Goal: Browse casually: Explore the website without a specific task or goal

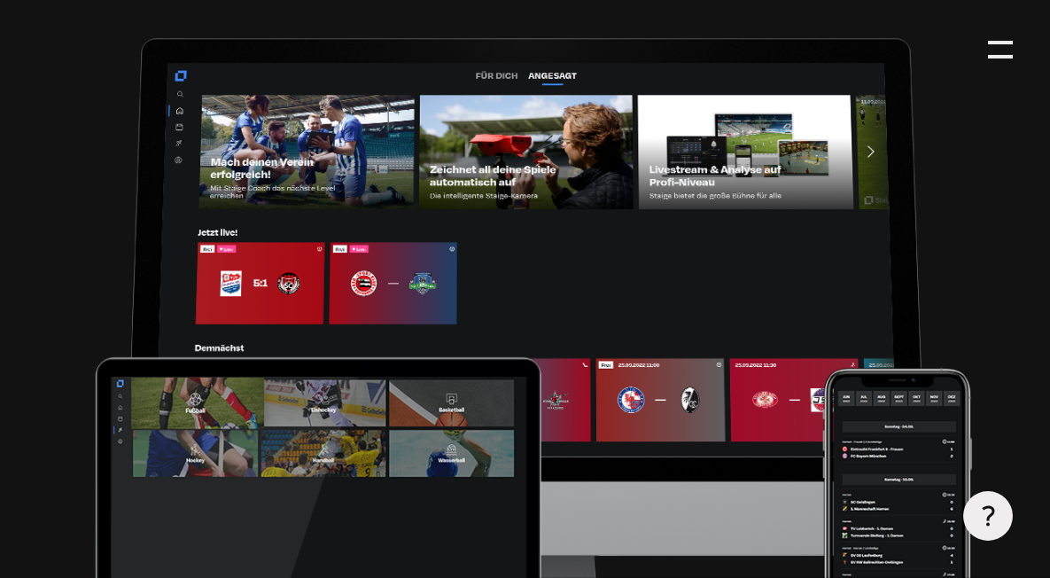
type input "0.8"
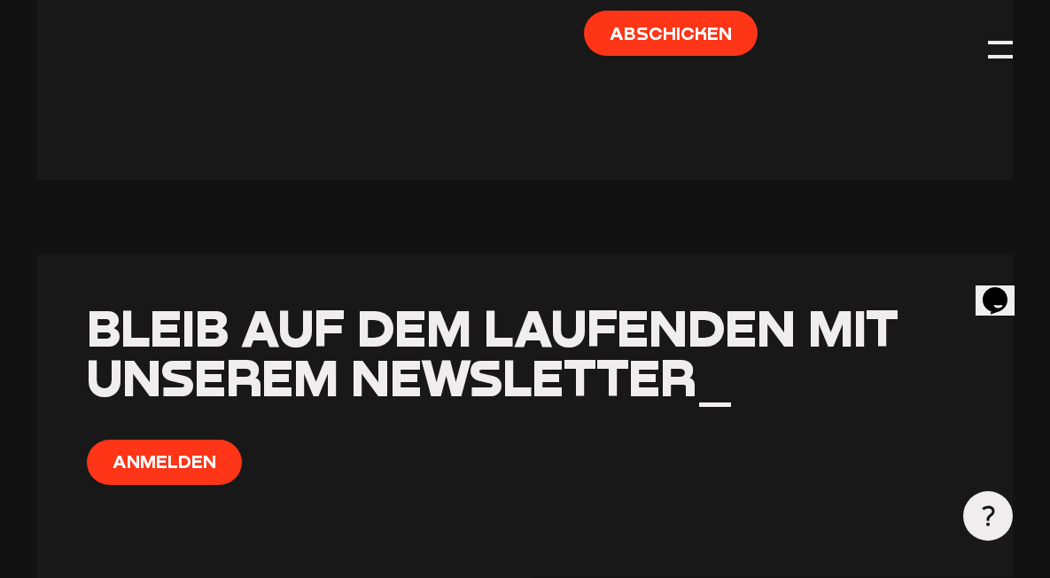
scroll to position [8053, 0]
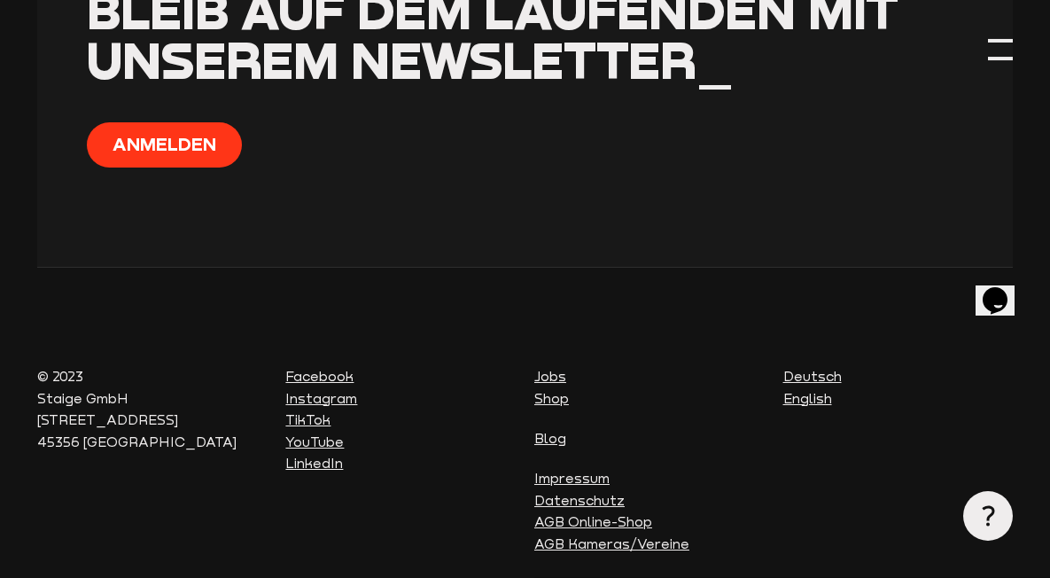
click at [1009, 50] on div at bounding box center [1000, 49] width 25 height 25
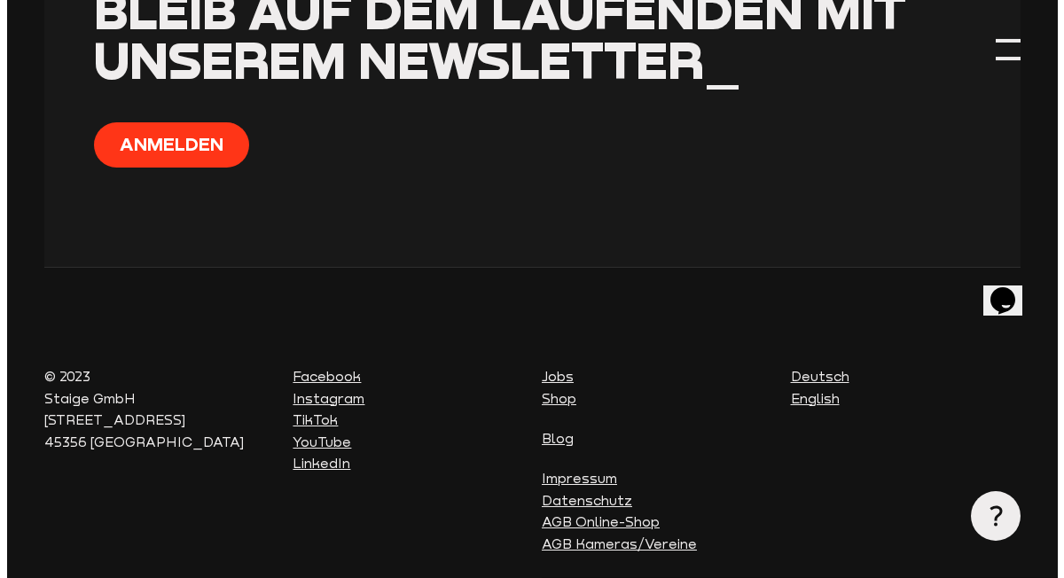
scroll to position [8037, 0]
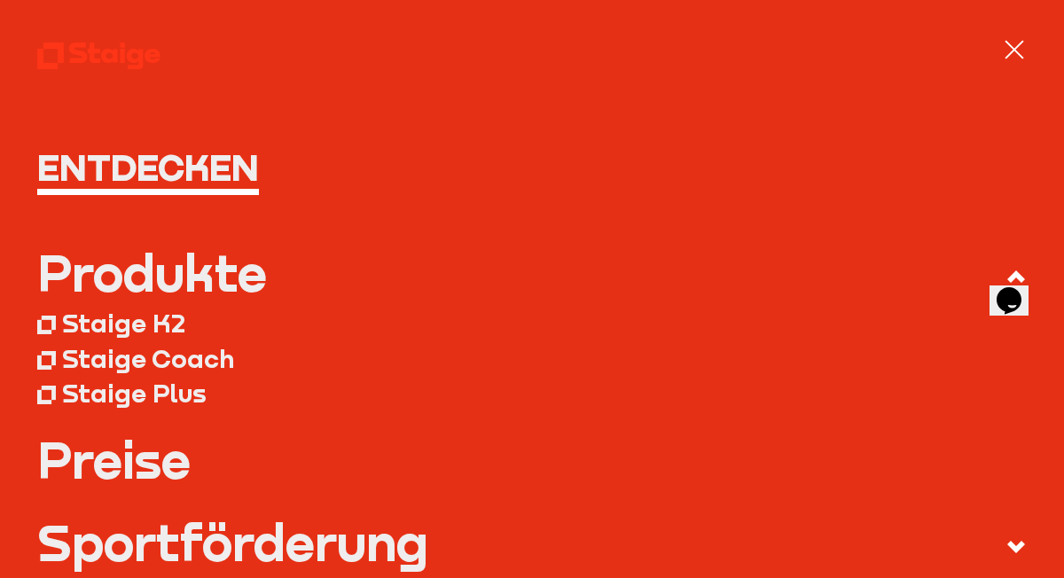
click at [1010, 51] on div at bounding box center [1013, 49] width 19 height 19
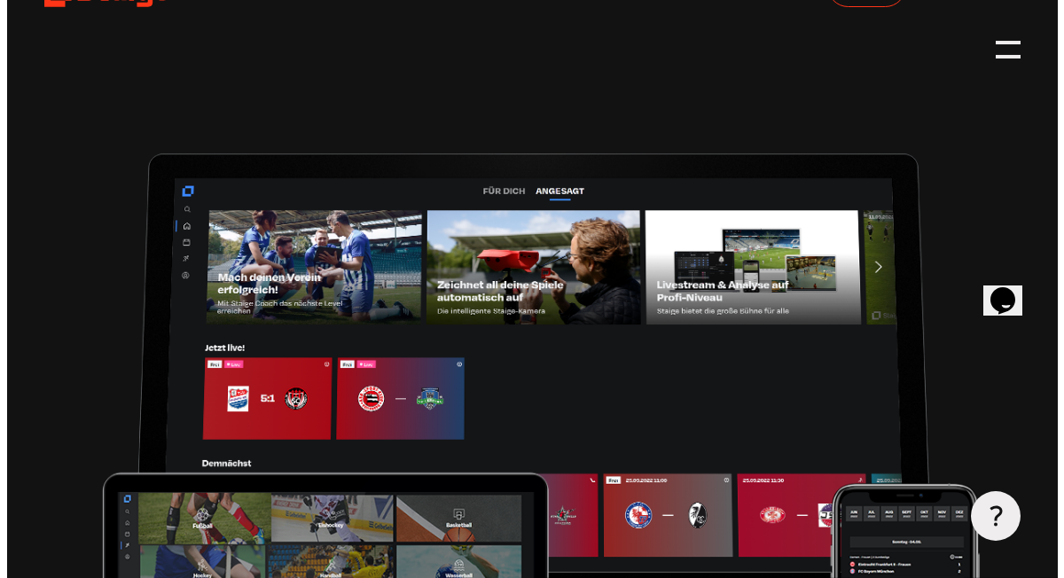
scroll to position [0, 0]
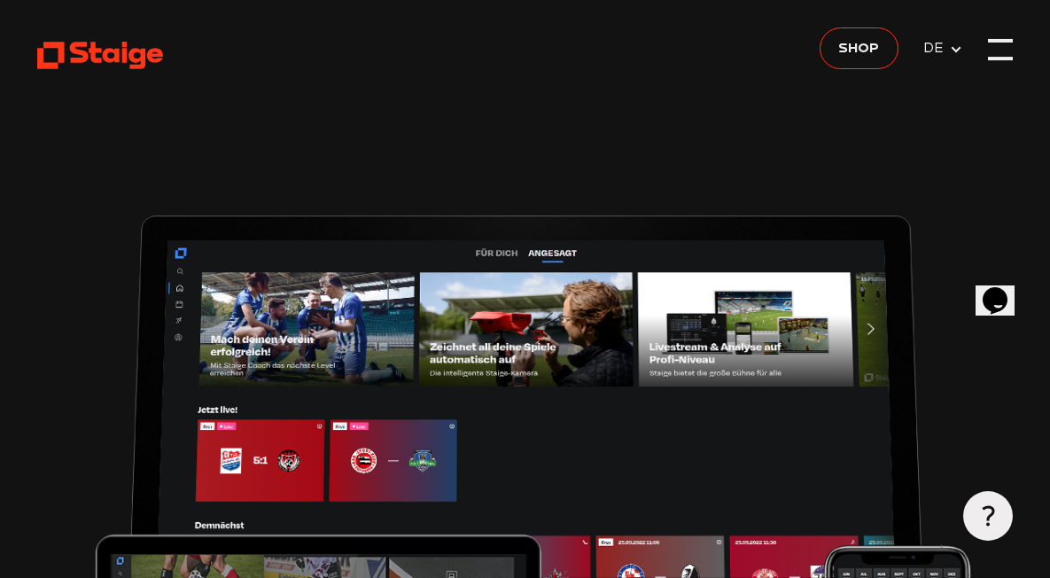
click at [997, 59] on div at bounding box center [1000, 59] width 25 height 4
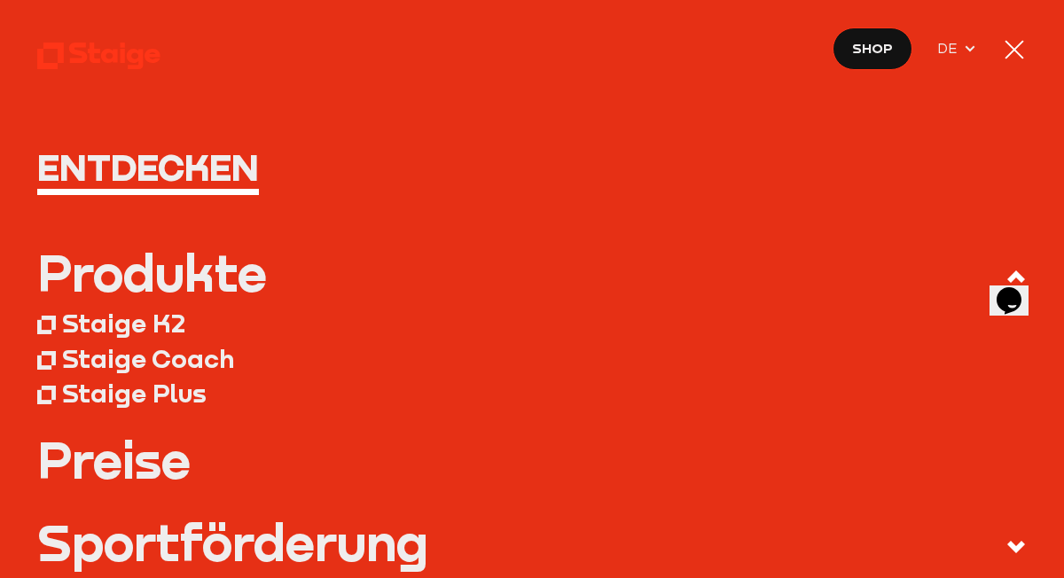
click at [997, 59] on nav "Entdecken Produkte Staige K2 Staige Coach Staige Plus Preise Blog FAQ" at bounding box center [532, 289] width 1064 height 578
